Goal: Information Seeking & Learning: Learn about a topic

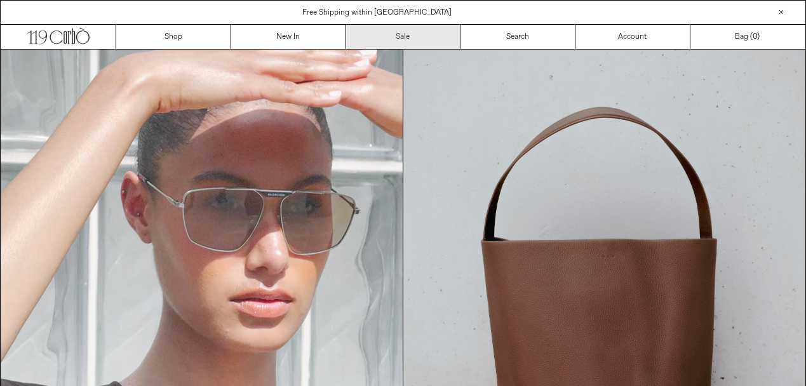
click at [396, 37] on link "Sale" at bounding box center [403, 37] width 115 height 24
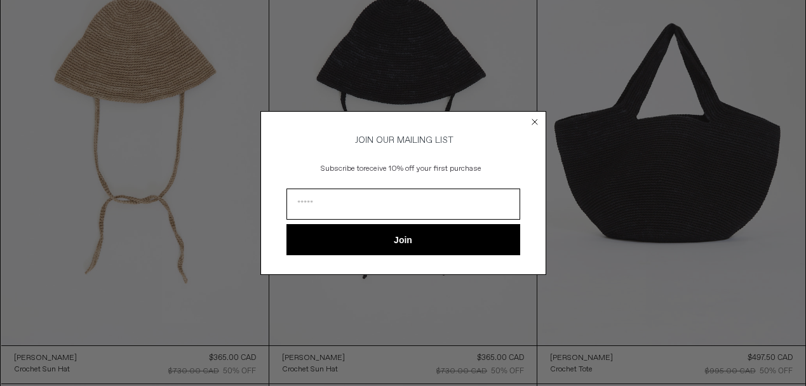
scroll to position [1444, 0]
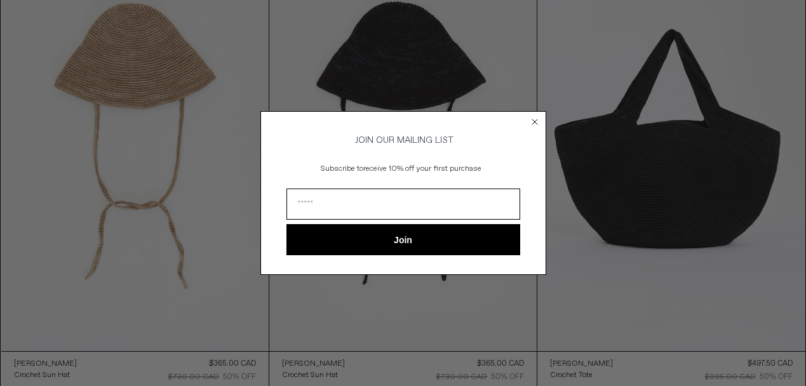
click at [529, 118] on circle "Close dialog" at bounding box center [534, 122] width 12 height 12
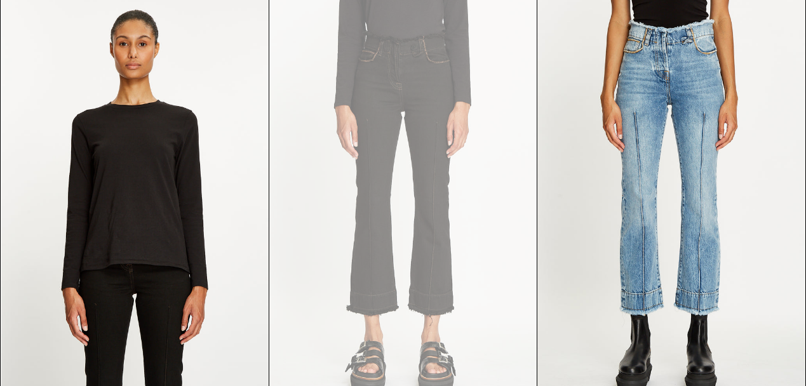
scroll to position [34021, 0]
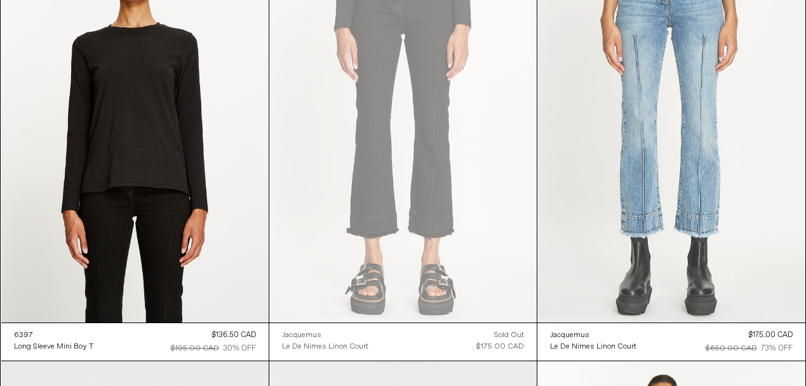
click at [712, 115] on at bounding box center [670, 121] width 267 height 401
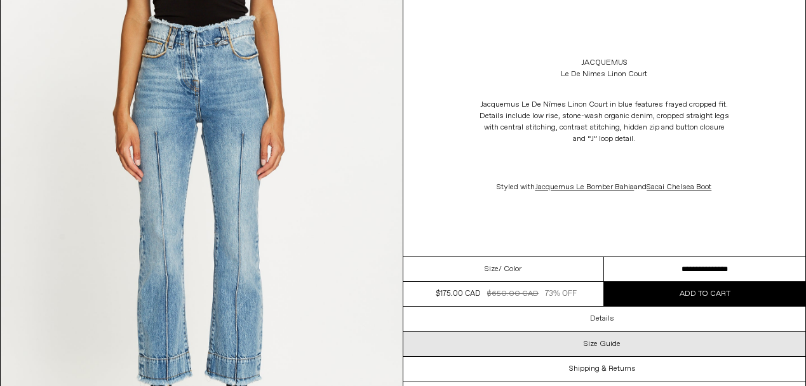
click at [594, 347] on h3 "Size Guide" at bounding box center [601, 344] width 37 height 9
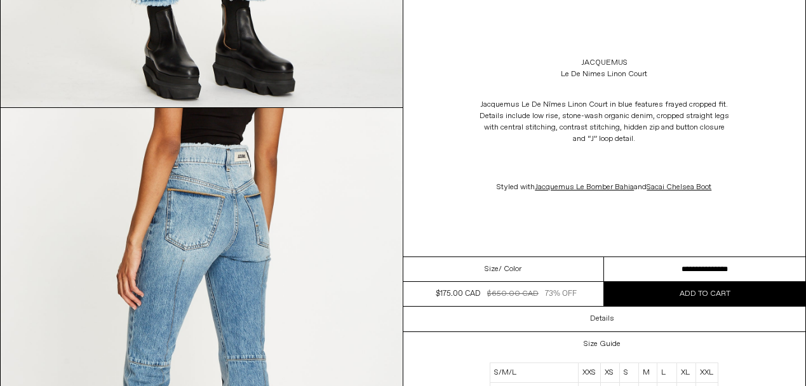
scroll to position [1941, 0]
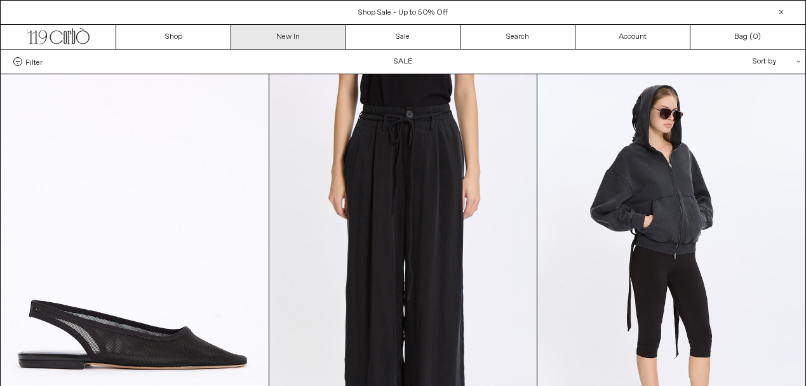
click at [296, 41] on link "New In" at bounding box center [288, 37] width 115 height 24
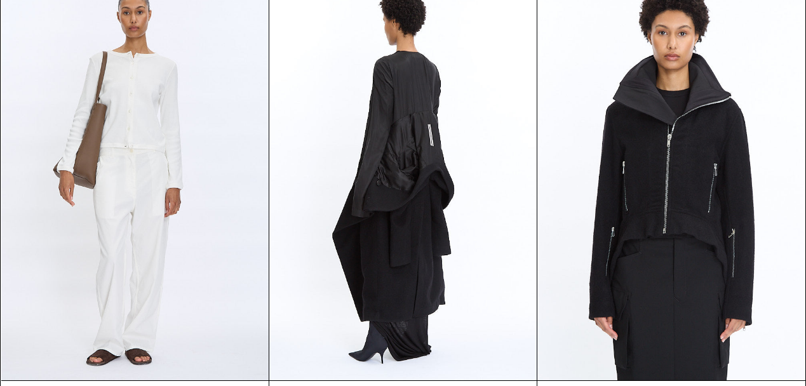
scroll to position [986, 0]
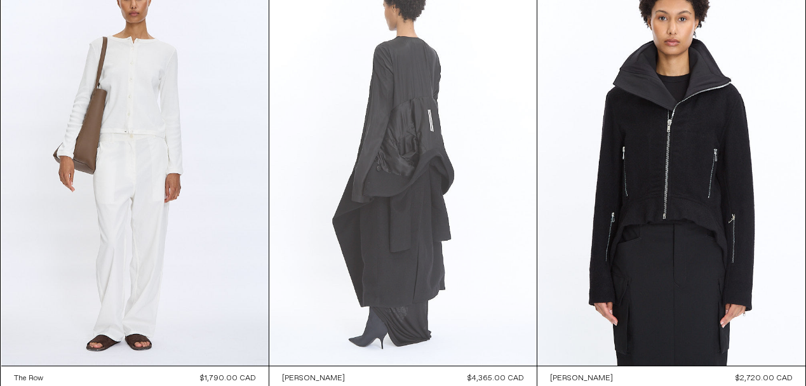
click at [421, 136] on at bounding box center [402, 164] width 267 height 401
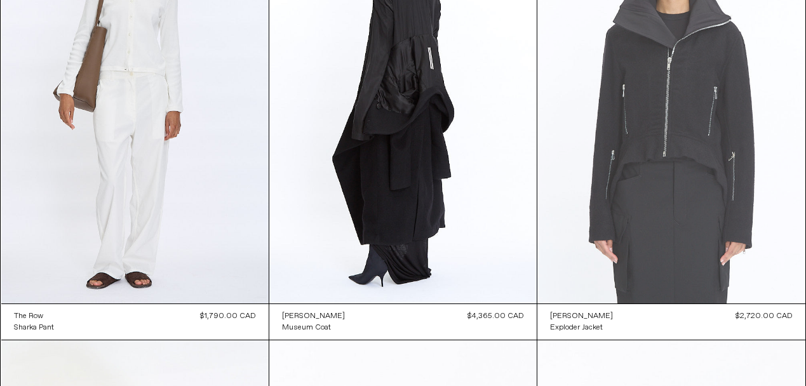
scroll to position [1047, 0]
click at [700, 124] on at bounding box center [670, 103] width 267 height 401
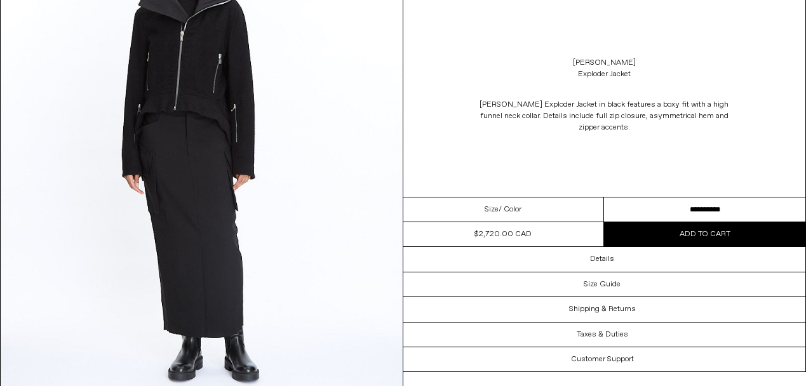
scroll to position [2185, 0]
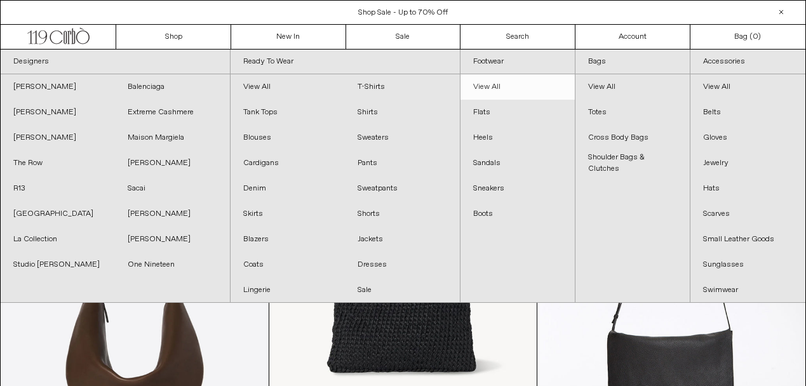
click at [505, 85] on link "View All" at bounding box center [517, 86] width 114 height 25
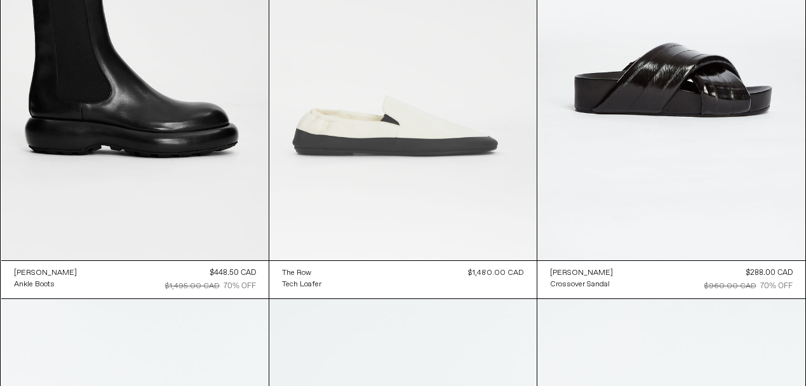
scroll to position [8112, 0]
